Goal: Communication & Community: Connect with others

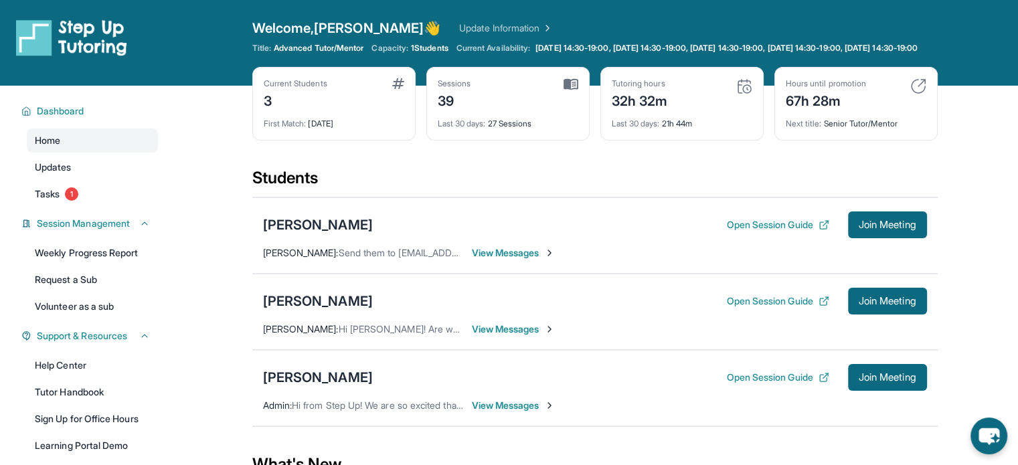
click at [524, 260] on span "View Messages" at bounding box center [514, 252] width 84 height 13
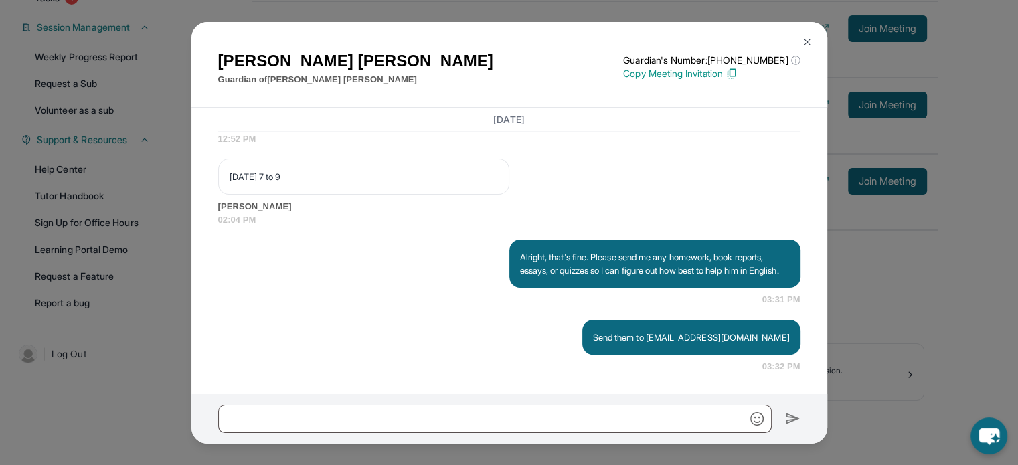
scroll to position [205, 0]
click at [817, 42] on button at bounding box center [807, 42] width 27 height 27
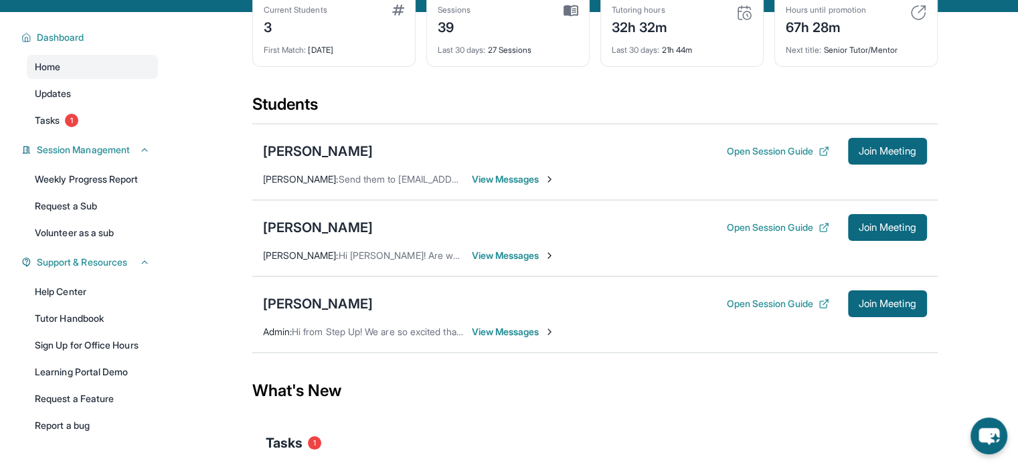
scroll to position [71, 0]
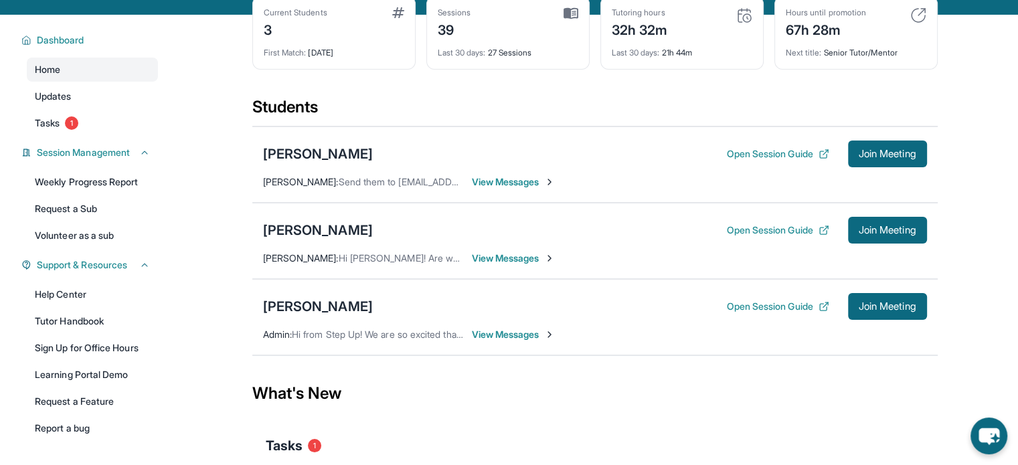
click at [356, 137] on div "Maximilian Karamian Open Session Guide Join Meeting Jan Michael Santos : Send t…" at bounding box center [595, 165] width 686 height 76
click at [343, 163] on div "[PERSON_NAME]" at bounding box center [318, 154] width 110 height 19
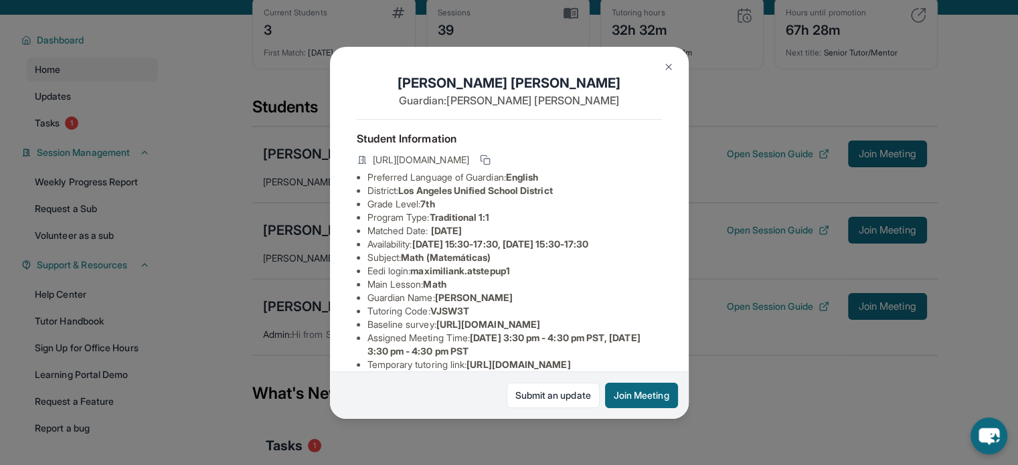
click at [763, 111] on div "Maximilian Karamian Guardian: Armineh Karamian Student Information https://stud…" at bounding box center [509, 232] width 1018 height 465
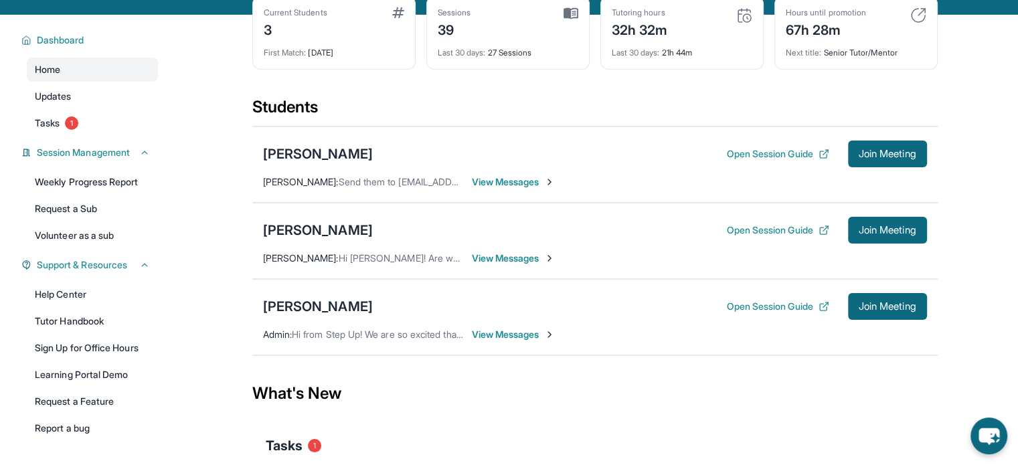
click at [506, 189] on span "View Messages" at bounding box center [514, 181] width 84 height 13
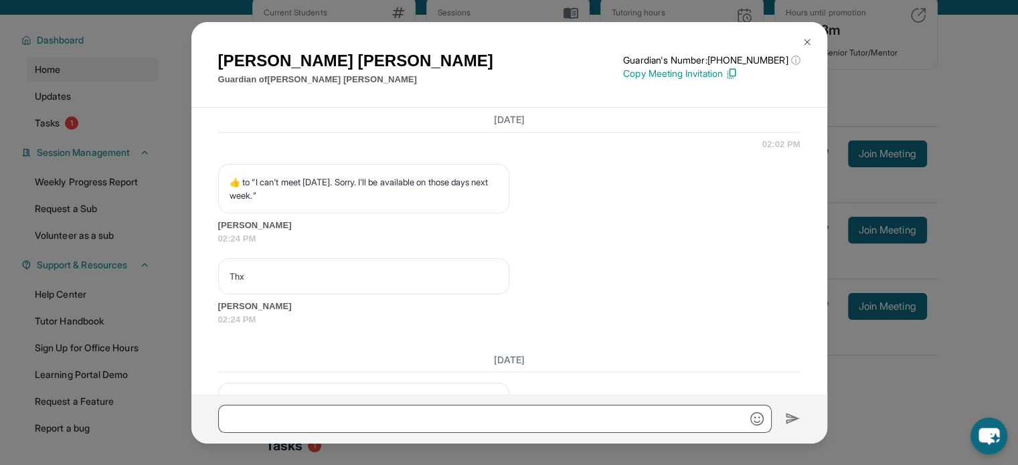
scroll to position [12617, 0]
